Goal: Task Accomplishment & Management: Manage account settings

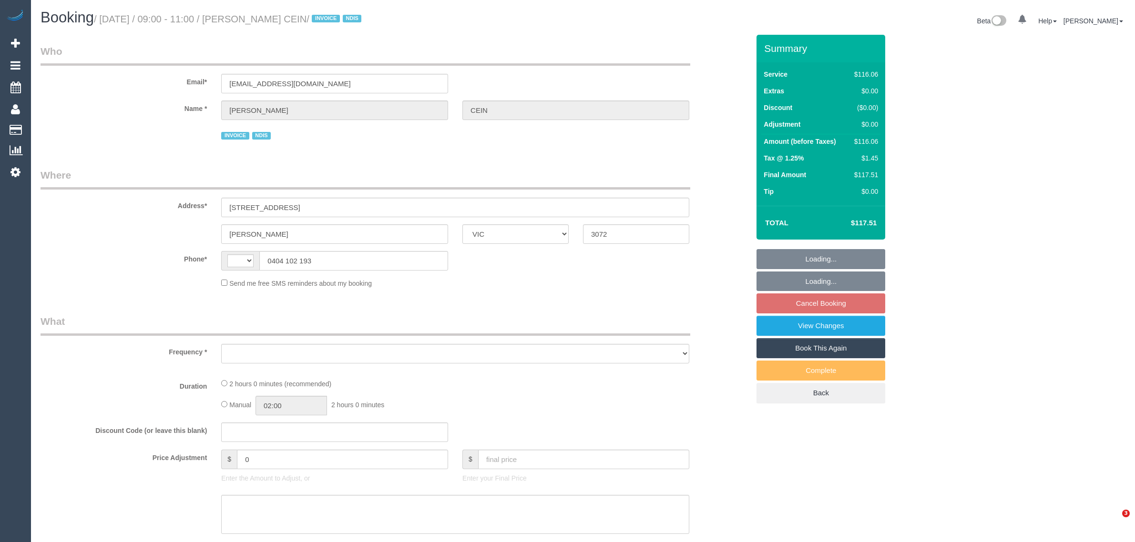
select select "VIC"
select select "object:290"
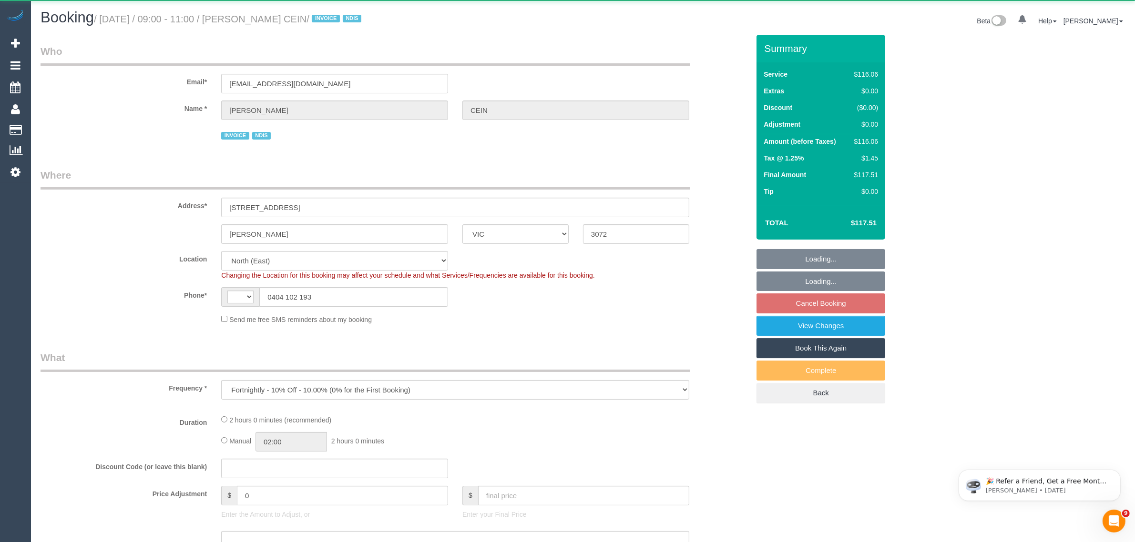
select select "number:27"
select select "number:14"
select select "number:19"
select select "number:36"
select select "number:34"
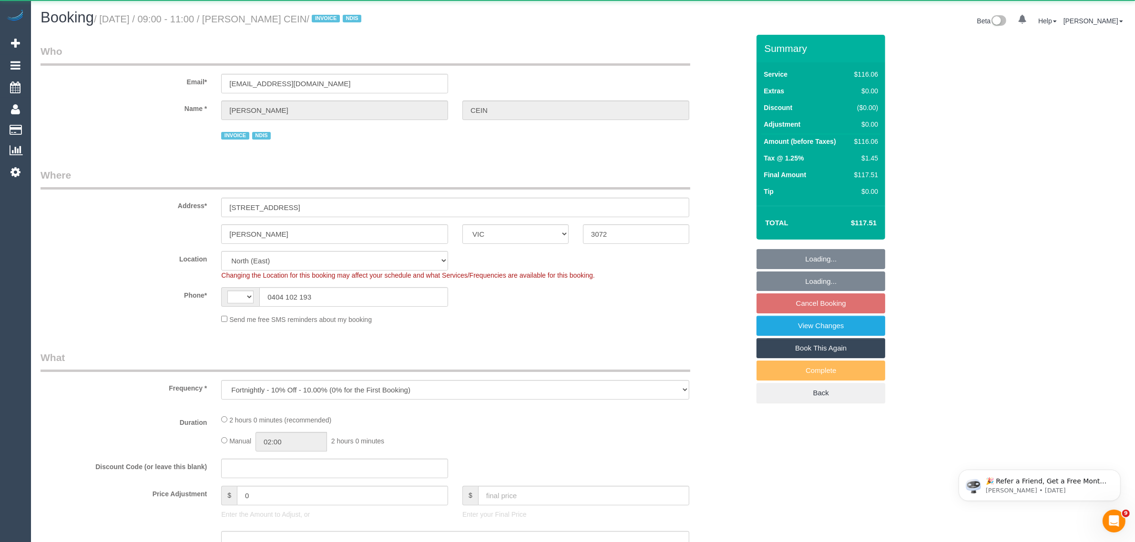
select select "number:11"
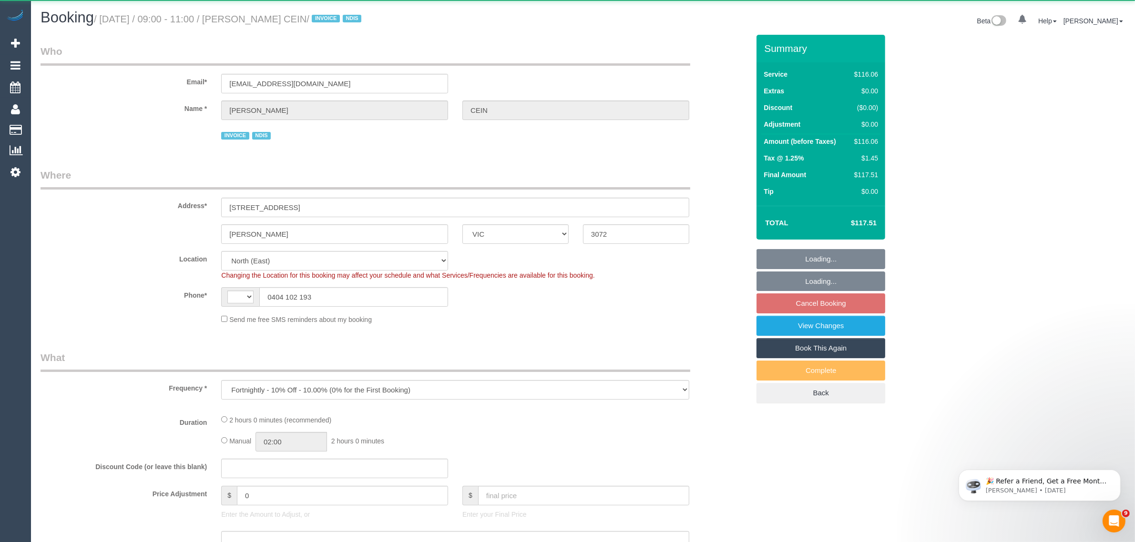
select select "object:696"
select select "string:AU"
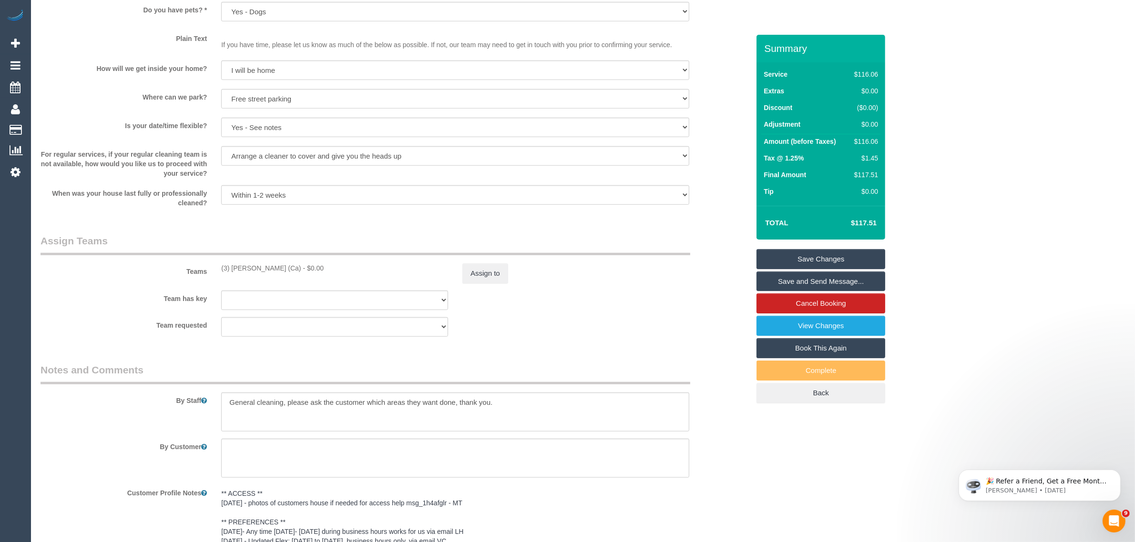
scroll to position [1192, 0]
